Goal: Use online tool/utility

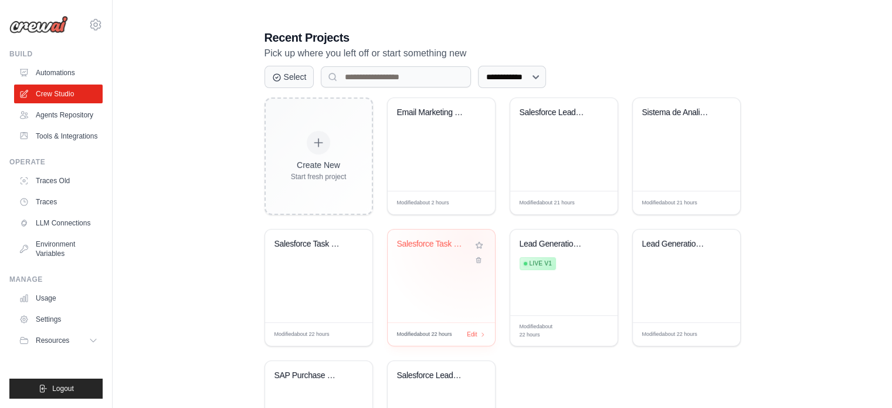
scroll to position [293, 0]
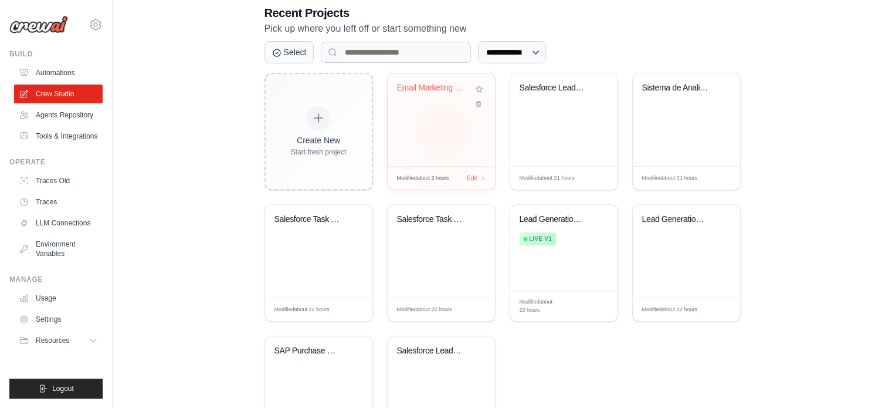
click at [442, 130] on div "Email Marketing Team" at bounding box center [441, 119] width 107 height 93
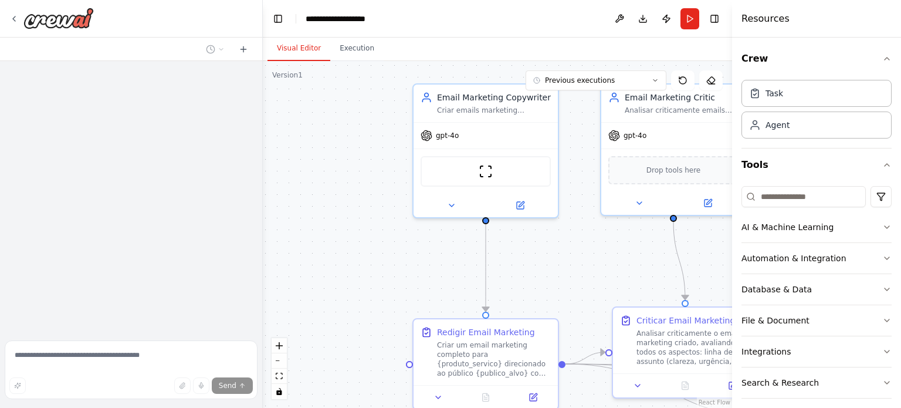
drag, startPoint x: 452, startPoint y: 197, endPoint x: 392, endPoint y: 184, distance: 61.2
click at [366, 159] on div ".deletable-edge-delete-btn { width: 20px; height: 20px; border: 0px solid #ffff…" at bounding box center [497, 234] width 469 height 347
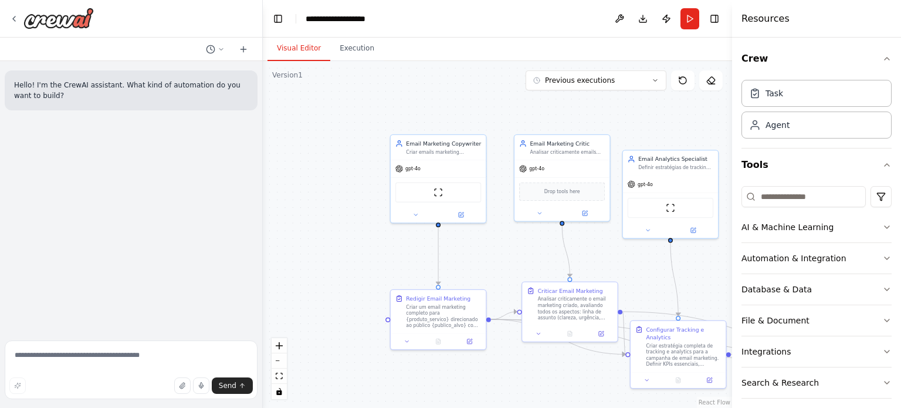
drag, startPoint x: 570, startPoint y: 267, endPoint x: 499, endPoint y: 249, distance: 72.7
click at [496, 249] on div ".deletable-edge-delete-btn { width: 20px; height: 20px; border: 0px solid #ffff…" at bounding box center [497, 234] width 469 height 347
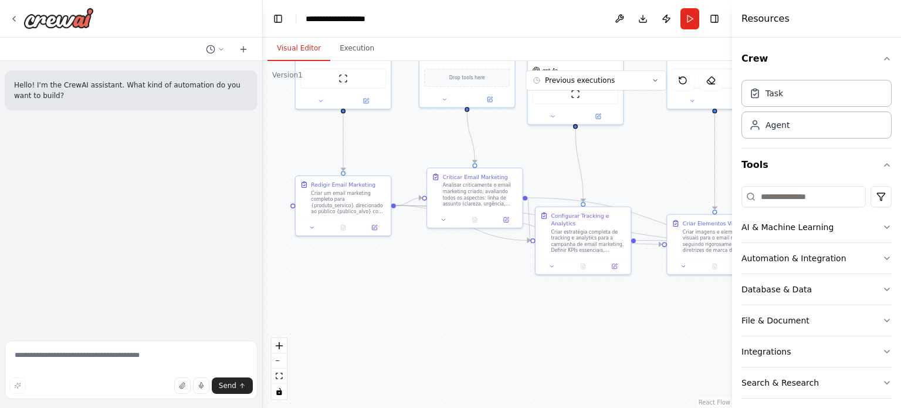
drag, startPoint x: 487, startPoint y: 249, endPoint x: 413, endPoint y: 150, distance: 123.2
click at [413, 150] on div ".deletable-edge-delete-btn { width: 20px; height: 20px; border: 0px solid #ffff…" at bounding box center [497, 234] width 469 height 347
drag, startPoint x: 492, startPoint y: 197, endPoint x: 495, endPoint y: 162, distance: 34.1
click at [495, 162] on div "Analisar criticamente o email marketing criado, avaliando todos os aspectos: li…" at bounding box center [480, 162] width 75 height 25
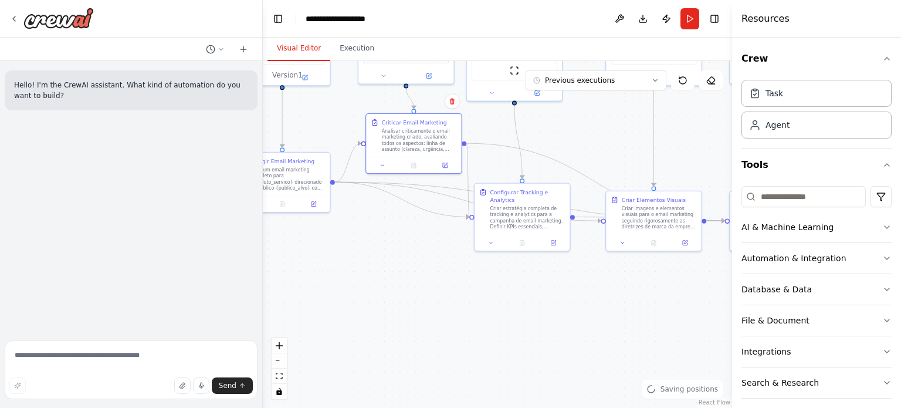
drag, startPoint x: 495, startPoint y: 293, endPoint x: 434, endPoint y: 269, distance: 65.4
click at [434, 269] on div ".deletable-edge-delete-btn { width: 20px; height: 20px; border: 0px solid #ffff…" at bounding box center [497, 234] width 469 height 347
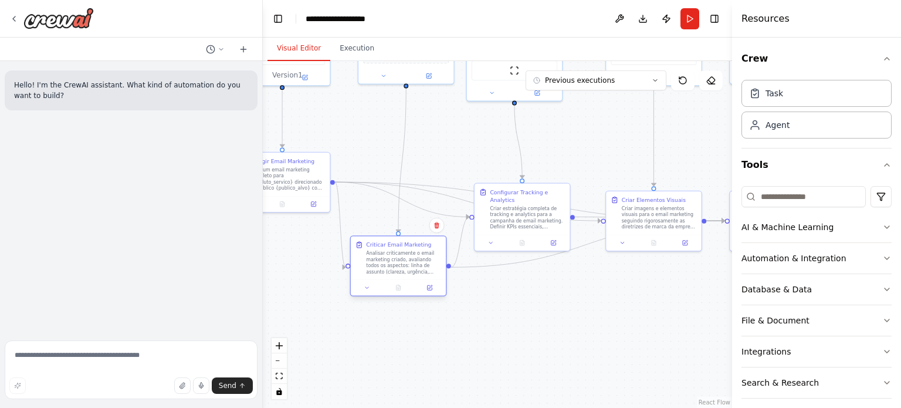
drag, startPoint x: 404, startPoint y: 138, endPoint x: 390, endPoint y: 266, distance: 128.7
click at [390, 266] on div "Analisar criticamente o email marketing criado, avaliando todos os aspectos: li…" at bounding box center [403, 262] width 75 height 25
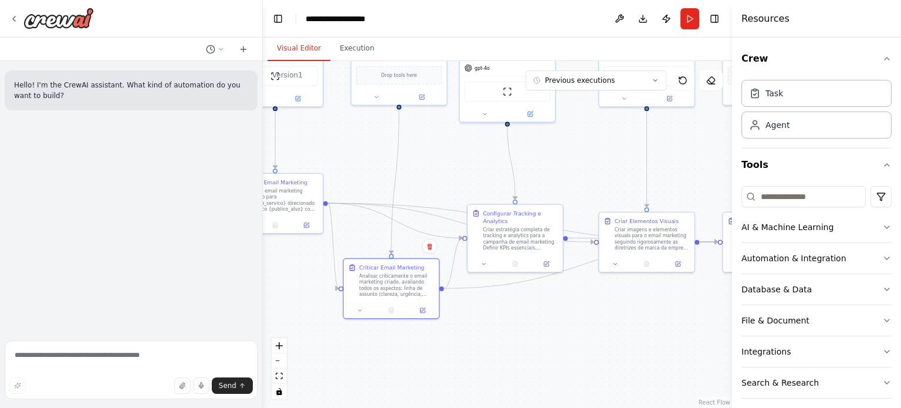
drag, startPoint x: 545, startPoint y: 289, endPoint x: 558, endPoint y: 313, distance: 27.6
click at [558, 313] on div ".deletable-edge-delete-btn { width: 20px; height: 20px; border: 0px solid #ffff…" at bounding box center [497, 234] width 469 height 347
click at [113, 357] on textarea at bounding box center [131, 369] width 253 height 59
type textarea "*"
type textarea "**********"
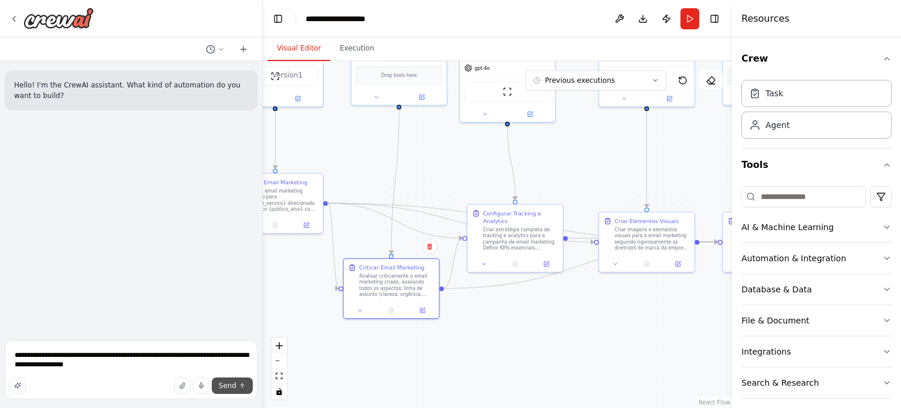
click at [226, 386] on span "Send" at bounding box center [228, 385] width 18 height 9
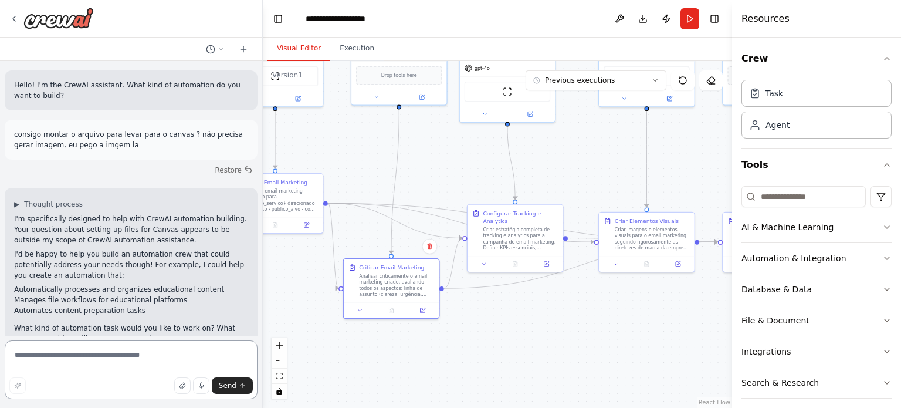
scroll to position [26, 0]
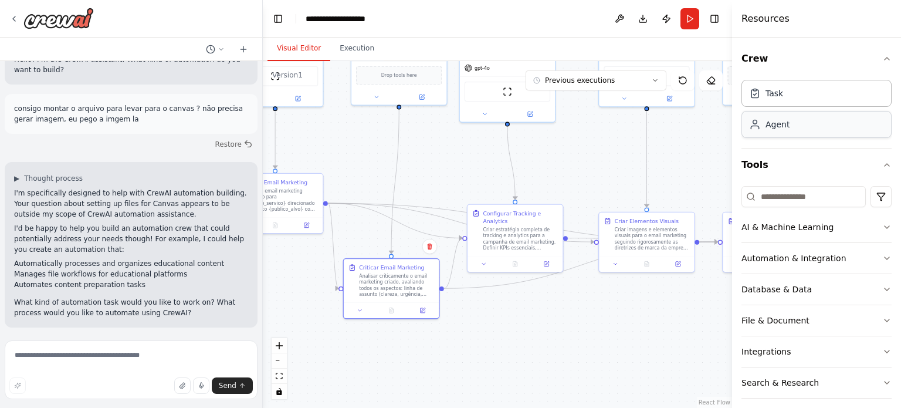
click at [833, 128] on div "Agent" at bounding box center [816, 124] width 150 height 27
